Goal: Task Accomplishment & Management: Manage account settings

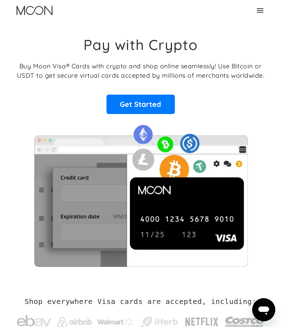
click at [260, 9] on icon at bounding box center [260, 10] width 9 height 9
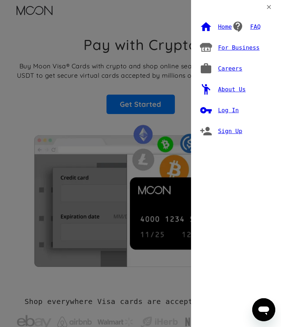
click at [229, 110] on div "Log In" at bounding box center [228, 110] width 21 height 7
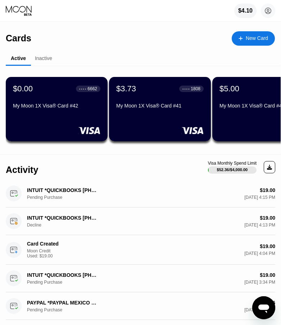
click at [59, 109] on div "My Moon 1X Visa® Card #42" at bounding box center [56, 106] width 87 height 6
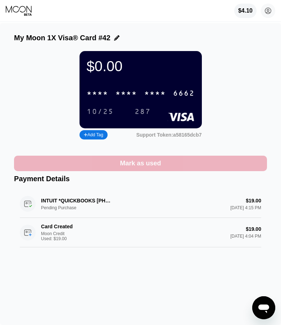
click at [167, 167] on div "Mark as used" at bounding box center [140, 163] width 253 height 15
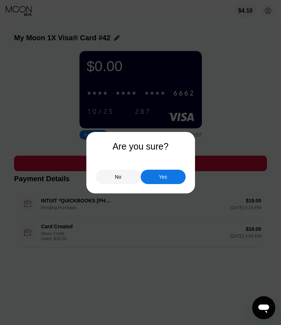
click at [171, 180] on div "Yes" at bounding box center [163, 177] width 45 height 14
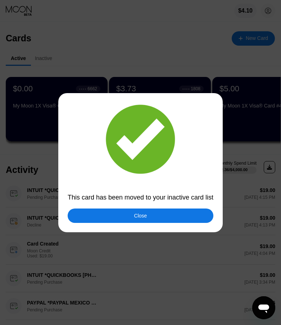
click at [146, 221] on div "Close" at bounding box center [141, 216] width 146 height 14
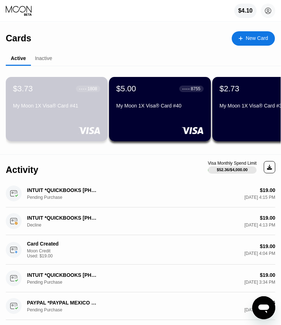
drag, startPoint x: 45, startPoint y: 109, endPoint x: 53, endPoint y: 109, distance: 7.2
click at [45, 109] on div "My Moon 1X Visa® Card #41" at bounding box center [56, 106] width 87 height 6
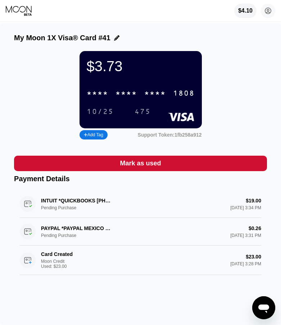
click at [186, 95] on div "1808" at bounding box center [184, 94] width 22 height 8
click at [113, 99] on div "4513 6500 2952 1808" at bounding box center [140, 93] width 117 height 15
click at [257, 64] on div "$3.73 * * * * * * * * * * * * 1808 10/25 475 Add Tag Support Token: 1fb258a912" at bounding box center [140, 96] width 253 height 90
click at [170, 101] on div "* * * * * * * * * * * * 1808" at bounding box center [140, 93] width 117 height 15
click at [34, 99] on div "$3.73 4513 6500 2952 1808 10/25 475 Add Tag Support Token: 1fb258a912" at bounding box center [140, 96] width 253 height 90
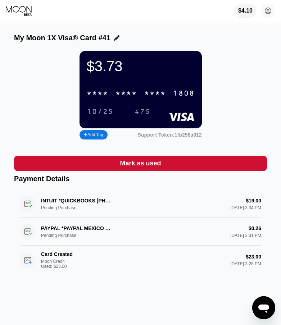
click at [231, 58] on div "$3.73 * * * * * * * * * * * * 1808 10/25 475 Add Tag Support Token: 1fb258a912" at bounding box center [140, 96] width 253 height 90
click at [271, 60] on div "My Moon 1X Visa® Card #41 $3.73 * * * * * * * * * * * * 1808 10/25 475 Add Tag …" at bounding box center [140, 174] width 281 height 302
click at [16, 5] on div "$4.10 josh connertjosh@gmail.com  Home Settings Support Careers About Us Log o…" at bounding box center [140, 11] width 281 height 22
click at [19, 11] on icon at bounding box center [19, 10] width 27 height 11
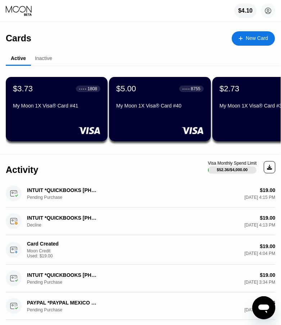
click at [67, 109] on div "My Moon 1X Visa® Card #41" at bounding box center [56, 106] width 87 height 6
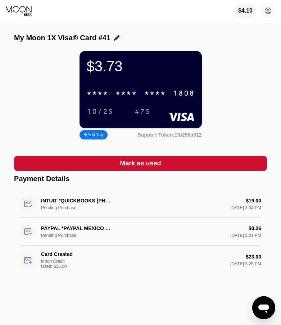
click at [242, 87] on div "$3.73 * * * * * * * * * * * * 1808 10/25 475 Add Tag Support Token: 1fb258a912" at bounding box center [140, 96] width 253 height 90
click at [173, 98] on div "1808" at bounding box center [184, 94] width 22 height 8
click at [41, 70] on div "$3.73 * * * * * * * * * * * * 1808 10/25 475 Add Tag Support Token: 1fb258a912" at bounding box center [140, 96] width 253 height 90
click at [17, 10] on icon at bounding box center [19, 10] width 27 height 11
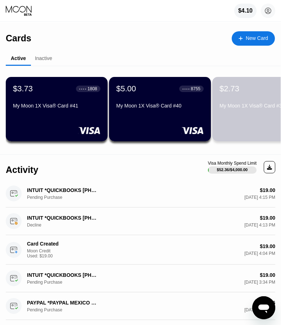
drag, startPoint x: 256, startPoint y: 100, endPoint x: 142, endPoint y: 94, distance: 113.9
click at [142, 94] on div "$3.73 ● ● ● ● 1808 My Moon 1X Visa® Card #41 $5.00 ● ● ● ● 8755 My Moon 1X Visa…" at bounding box center [143, 109] width 275 height 86
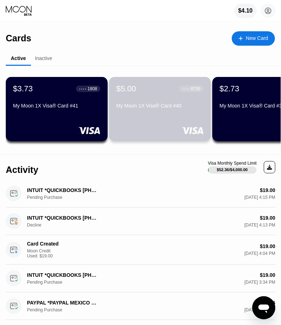
drag, startPoint x: 197, startPoint y: 99, endPoint x: 72, endPoint y: 85, distance: 125.7
click at [67, 85] on div "$3.73 ● ● ● ● 1808 My Moon 1X Visa® Card #41 $5.00 ● ● ● ● 8755 My Moon 1X Visa…" at bounding box center [143, 109] width 275 height 86
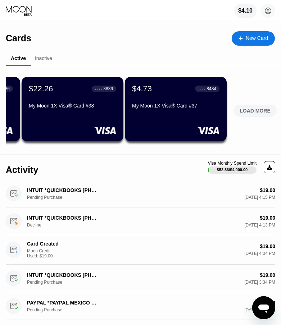
scroll to position [0, 295]
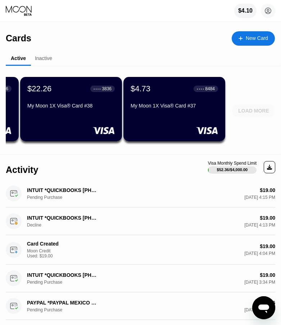
click at [255, 105] on div "LOAD MORE" at bounding box center [253, 111] width 43 height 12
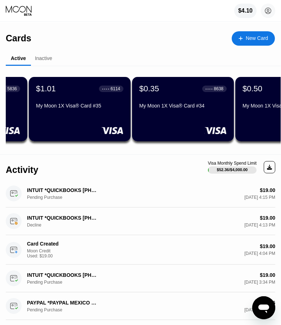
scroll to position [0, 597]
click at [204, 106] on div "My Moon 1X Visa® Card #34" at bounding box center [182, 106] width 87 height 6
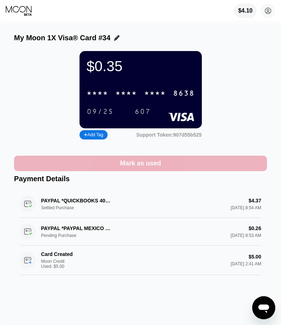
click at [156, 168] on div "Mark as used" at bounding box center [140, 163] width 41 height 8
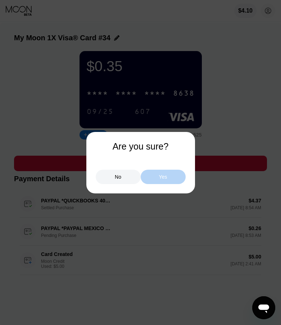
click at [169, 179] on div "Yes" at bounding box center [163, 177] width 45 height 14
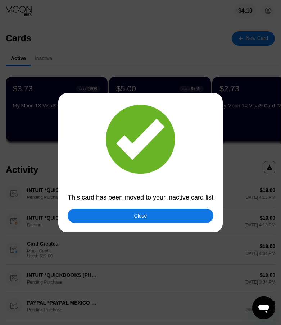
click at [150, 215] on div "Close" at bounding box center [141, 216] width 146 height 14
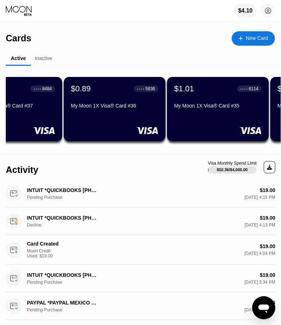
scroll to position [0, 459]
click at [113, 109] on div "My Moon 1X Visa® Card #36" at bounding box center [114, 106] width 87 height 6
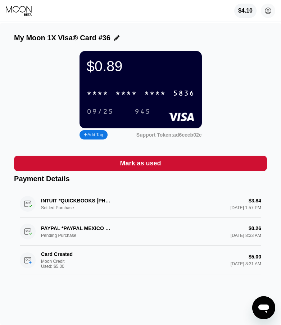
click at [152, 166] on div "Mark as used" at bounding box center [140, 163] width 41 height 8
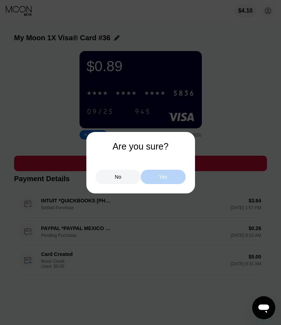
click at [166, 180] on div "Yes" at bounding box center [163, 177] width 8 height 6
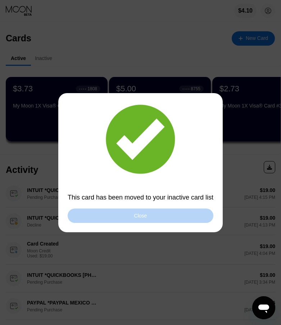
click at [160, 222] on div "Close" at bounding box center [141, 216] width 146 height 14
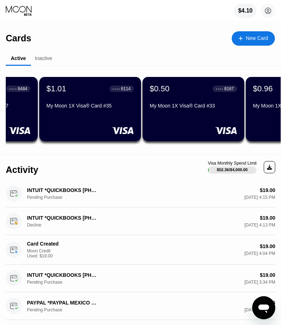
scroll to position [0, 483]
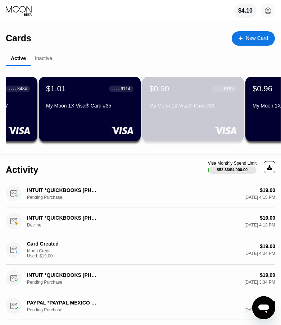
click at [195, 105] on div "$0.50 ● ● ● ● 8167 My Moon 1X Visa® Card #33" at bounding box center [192, 97] width 87 height 27
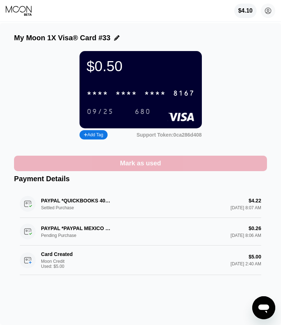
click at [139, 168] on div "Mark as used" at bounding box center [140, 163] width 41 height 8
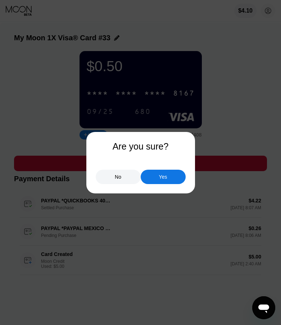
click at [163, 179] on div "Yes" at bounding box center [163, 177] width 8 height 6
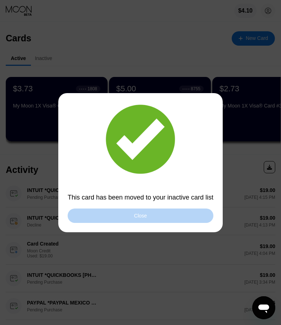
click at [131, 218] on div "Close" at bounding box center [141, 216] width 146 height 14
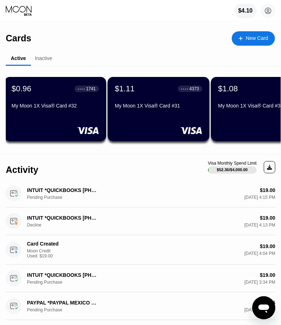
scroll to position [0, 622]
click at [69, 112] on div "My Moon 1X Visa® Card #32" at bounding box center [54, 107] width 87 height 9
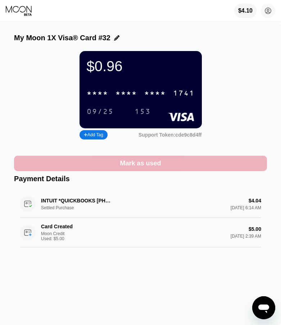
click at [133, 168] on div "Mark as used" at bounding box center [140, 163] width 41 height 8
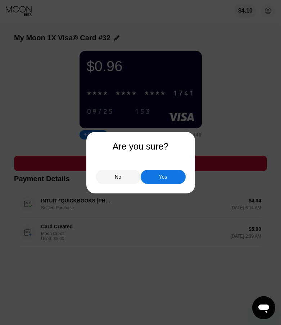
click at [159, 179] on div "Yes" at bounding box center [163, 177] width 8 height 6
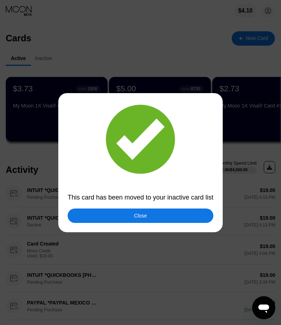
click at [140, 217] on div "Close" at bounding box center [140, 216] width 13 height 6
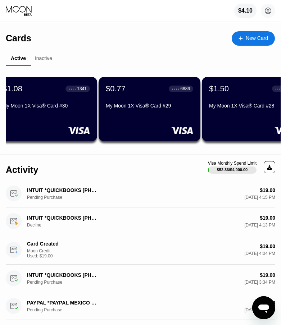
scroll to position [0, 734]
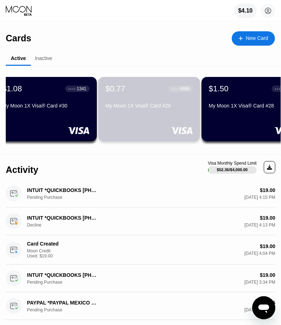
click at [163, 107] on div "My Moon 1X Visa® Card #29" at bounding box center [148, 106] width 87 height 6
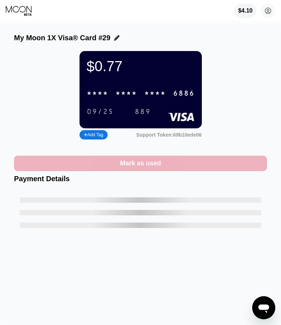
click at [148, 168] on div "Mark as used" at bounding box center [140, 163] width 41 height 8
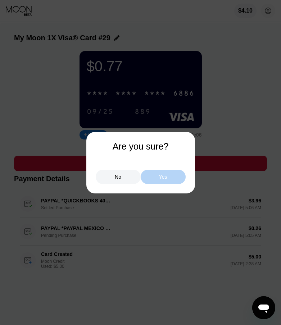
click at [172, 179] on div "Yes" at bounding box center [163, 177] width 45 height 14
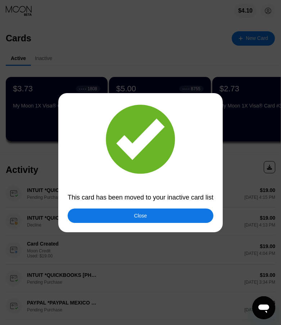
click at [127, 215] on div "Close" at bounding box center [141, 216] width 146 height 14
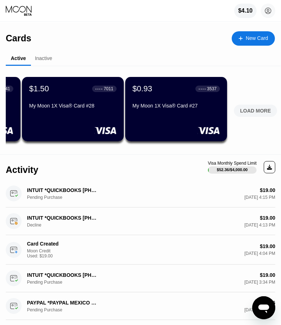
scroll to position [0, 812]
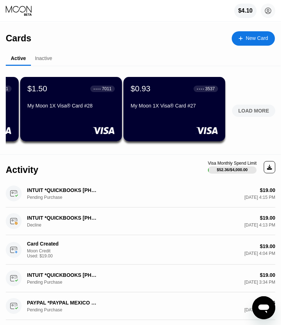
click at [183, 98] on div "$0.93 ● ● ● ● 3537 My Moon 1X Visa® Card #27" at bounding box center [174, 97] width 87 height 27
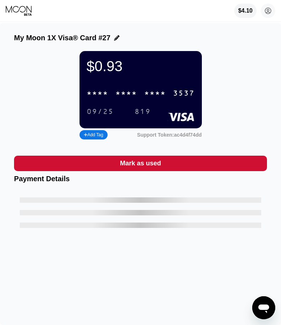
click at [159, 168] on div "Mark as used" at bounding box center [140, 163] width 41 height 8
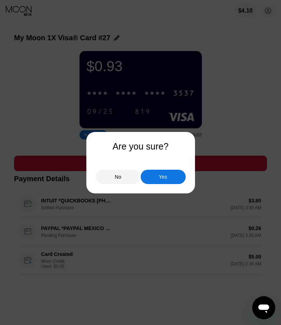
click at [164, 172] on div "Yes" at bounding box center [163, 177] width 45 height 14
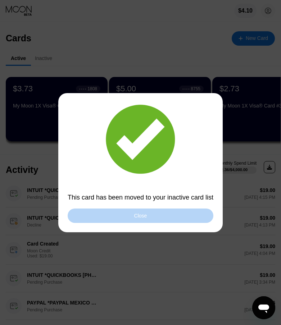
click at [130, 217] on div "Close" at bounding box center [141, 216] width 146 height 14
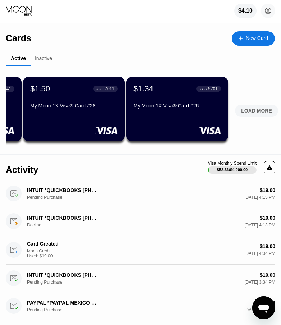
scroll to position [0, 812]
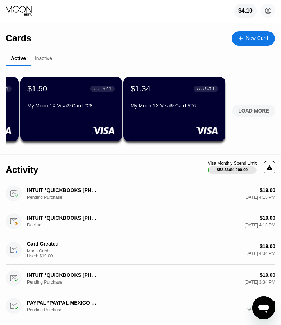
click at [263, 109] on div "LOAD MORE" at bounding box center [253, 111] width 31 height 6
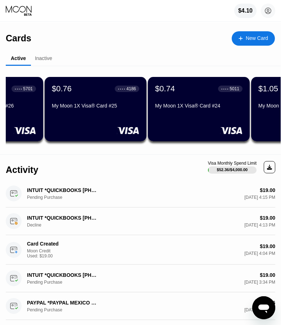
scroll to position [0, 994]
drag, startPoint x: 109, startPoint y: 114, endPoint x: 76, endPoint y: 162, distance: 57.5
click at [76, 162] on div "Activity Visa Monthly Spend Limit $52.36 / $4,000.00" at bounding box center [141, 167] width 270 height 25
click at [95, 118] on div "$0.76 ● ● ● ● 4186 My Moon 1X Visa® Card #25" at bounding box center [95, 109] width 102 height 64
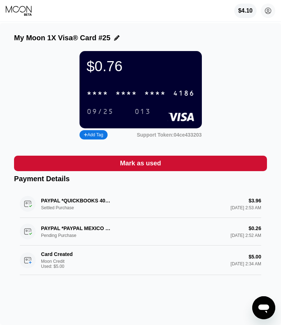
click at [149, 168] on div "Mark as used" at bounding box center [140, 163] width 41 height 8
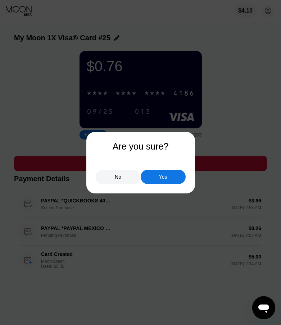
drag, startPoint x: 164, startPoint y: 178, endPoint x: 186, endPoint y: 171, distance: 23.1
click at [164, 178] on div "Yes" at bounding box center [163, 177] width 8 height 6
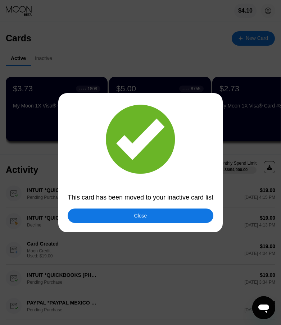
click at [143, 217] on div "Close" at bounding box center [140, 216] width 13 height 6
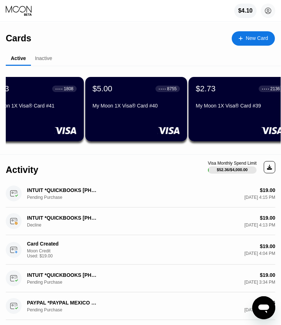
click at [179, 40] on div "Cards New Card" at bounding box center [140, 35] width 269 height 25
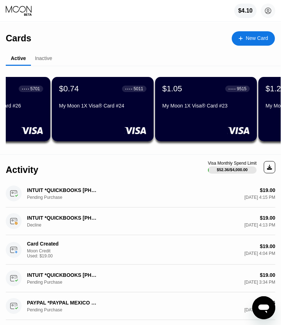
scroll to position [0, 986]
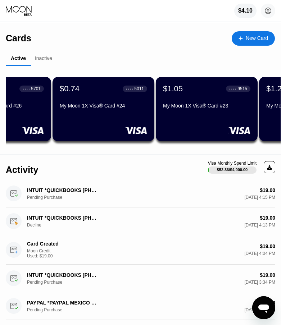
click at [126, 107] on div "My Moon 1X Visa® Card #24" at bounding box center [103, 106] width 87 height 6
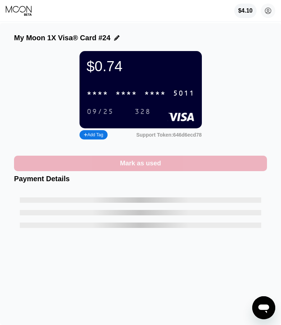
click at [158, 168] on div "Mark as used" at bounding box center [140, 163] width 41 height 8
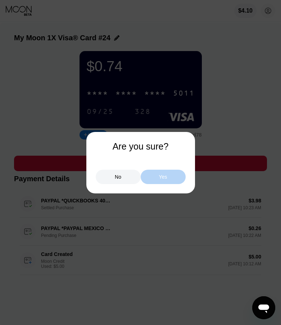
click at [173, 181] on div "Yes" at bounding box center [163, 177] width 45 height 14
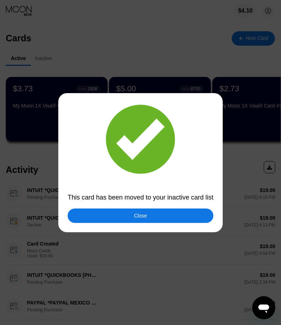
click at [153, 214] on div "Close" at bounding box center [141, 216] width 146 height 14
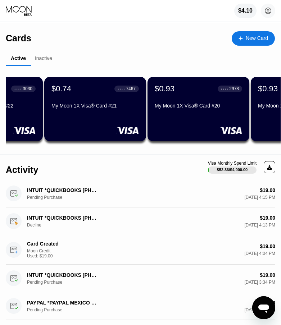
scroll to position [0, 1200]
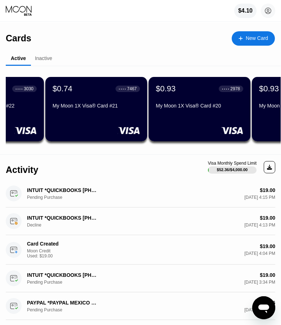
click at [105, 109] on div "My Moon 1X Visa® Card #21" at bounding box center [96, 106] width 87 height 6
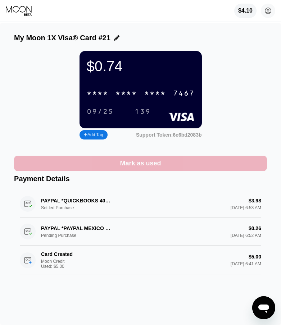
click at [146, 168] on div "Mark as used" at bounding box center [140, 163] width 41 height 8
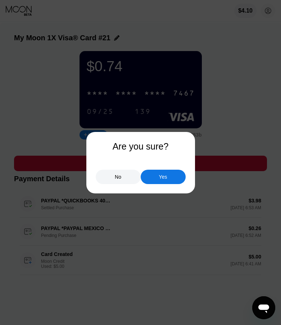
click at [240, 101] on div at bounding box center [143, 162] width 286 height 325
click at [112, 179] on div "No" at bounding box center [118, 177] width 45 height 14
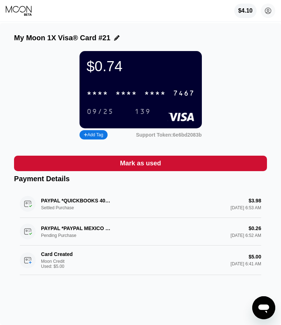
click at [275, 92] on div "My Moon 1X Visa® Card #21 $0.74 * * * * * * * * * * * * 7467 09/25 139 Add Tag …" at bounding box center [140, 174] width 281 height 302
click at [22, 11] on icon at bounding box center [19, 10] width 27 height 11
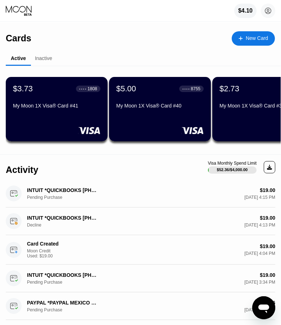
click at [32, 108] on div "My Moon 1X Visa® Card #41" at bounding box center [56, 106] width 87 height 6
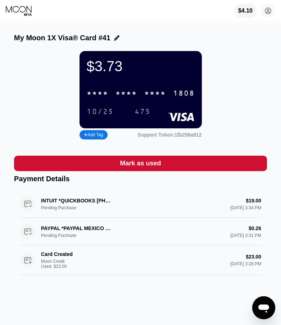
click at [152, 98] on div "* * * *" at bounding box center [155, 94] width 22 height 8
click at [42, 60] on div "$3.73 4513 6500 2952 1808 10/25 475 Add Tag Support Token: 1fb258a912" at bounding box center [140, 96] width 253 height 90
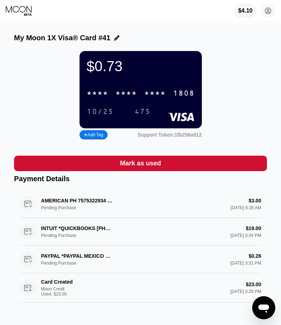
click at [252, 107] on div "$0.73 * * * * * * * * * * * * 1808 10/25 475 Add Tag Support Token: 1fb258a912" at bounding box center [140, 96] width 253 height 90
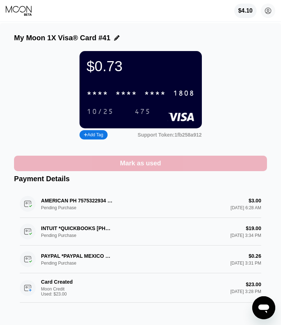
click at [144, 168] on div "Mark as used" at bounding box center [140, 163] width 41 height 8
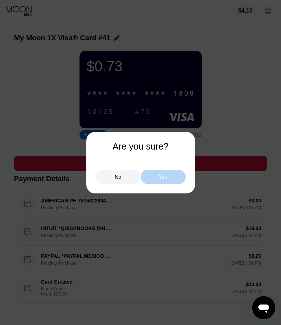
click at [165, 175] on div "Yes" at bounding box center [163, 177] width 8 height 6
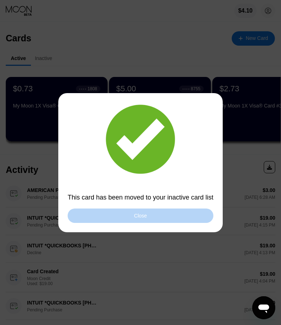
click at [144, 220] on div "Close" at bounding box center [141, 216] width 146 height 14
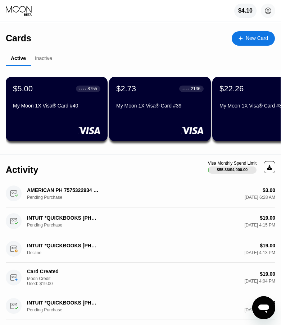
click at [41, 109] on div "My Moon 1X Visa® Card #40" at bounding box center [56, 106] width 87 height 6
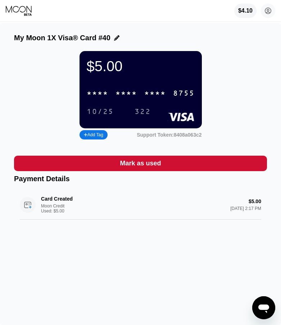
click at [157, 91] on div "* * * * * * * * * * * * 8755" at bounding box center [140, 93] width 117 height 15
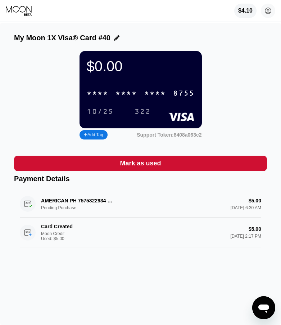
click at [132, 168] on div "Mark as used" at bounding box center [140, 163] width 41 height 8
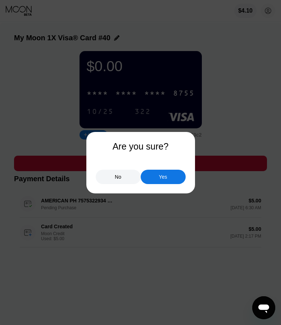
click at [168, 182] on div "Yes" at bounding box center [163, 177] width 45 height 14
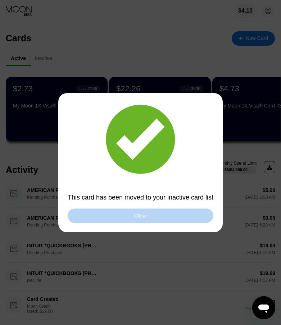
click at [147, 218] on div "Close" at bounding box center [141, 216] width 146 height 14
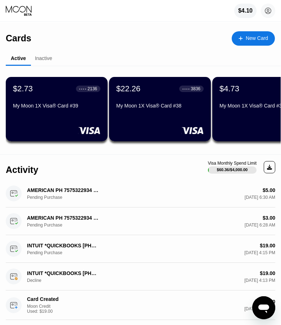
click at [59, 117] on div "$2.73 ● ● ● ● 2136 My Moon 1X Visa® Card #39" at bounding box center [57, 109] width 102 height 64
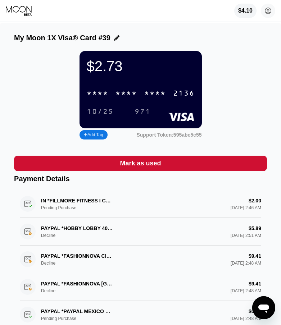
click at [146, 96] on div "* * * *" at bounding box center [155, 94] width 22 height 8
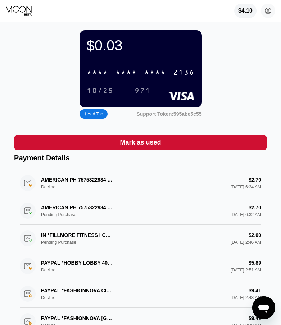
scroll to position [36, 0]
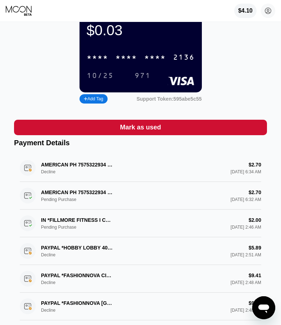
click at [243, 76] on div "$0.03 * * * * * * * * * * * * 2136 10/25 971 Add Tag Support Token: 595abe5c55" at bounding box center [140, 60] width 253 height 90
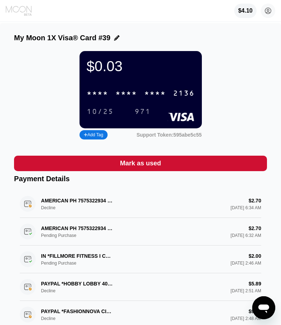
click at [25, 13] on icon at bounding box center [19, 10] width 27 height 11
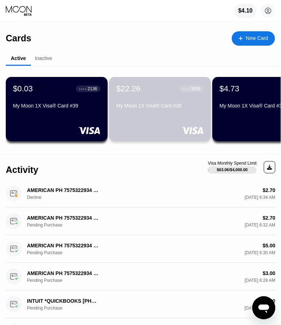
click at [146, 109] on div "My Moon 1X Visa® Card #38" at bounding box center [159, 106] width 87 height 6
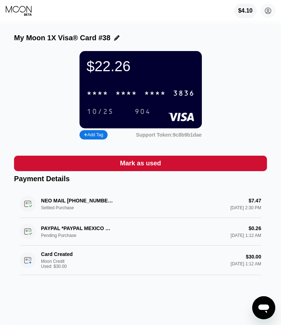
click at [163, 93] on div "* * * * * * * * * * * * 3836" at bounding box center [140, 93] width 117 height 15
drag, startPoint x: 234, startPoint y: 61, endPoint x: 226, endPoint y: 57, distance: 8.7
click at [233, 61] on div "$22.26 4513 6500 2566 3836 10/25 904 Add Tag Support Token: 9c8b9b1dae" at bounding box center [140, 96] width 253 height 90
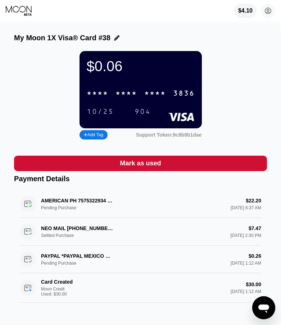
click at [250, 73] on div "$0.06 * * * * * * * * * * * * 3836 10/25 904 Add Tag Support Token: 9c8b9b1dae" at bounding box center [140, 96] width 253 height 90
click at [18, 12] on icon at bounding box center [19, 10] width 27 height 11
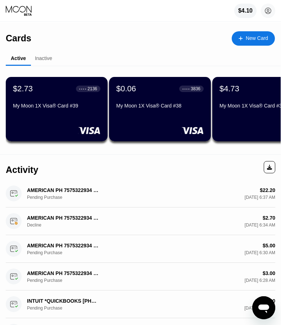
click at [51, 103] on div "$2.73 ● ● ● ● 2136 My Moon 1X Visa® Card #39" at bounding box center [56, 97] width 87 height 27
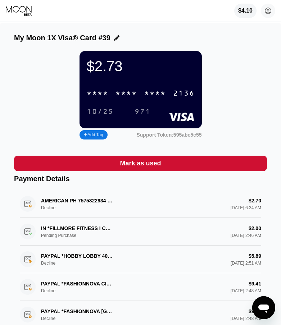
drag, startPoint x: 169, startPoint y: 96, endPoint x: 198, endPoint y: 100, distance: 29.4
click at [170, 97] on div "* * * * * * * * * * * * 2136" at bounding box center [140, 93] width 117 height 15
click at [113, 99] on div "* * * * * * * * * * * * 2136" at bounding box center [140, 93] width 117 height 15
click at [19, 12] on icon at bounding box center [19, 10] width 27 height 11
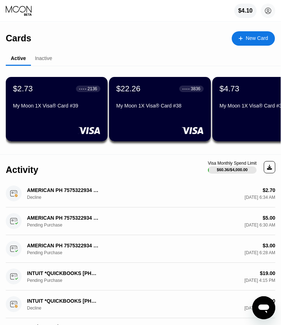
click at [130, 49] on div "Cards New Card Active Inactive $2.73 ● ● ● ● 2136 My Moon 1X Visa® Card #39 $22…" at bounding box center [140, 88] width 269 height 131
